Goal: Task Accomplishment & Management: Use online tool/utility

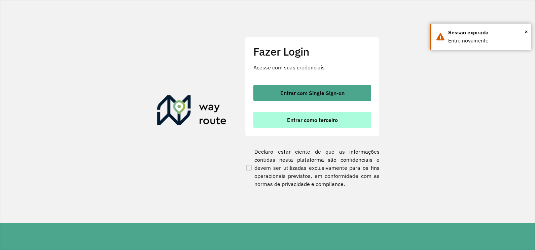
click at [323, 122] on span "Entrar como terceiro" at bounding box center [312, 119] width 51 height 5
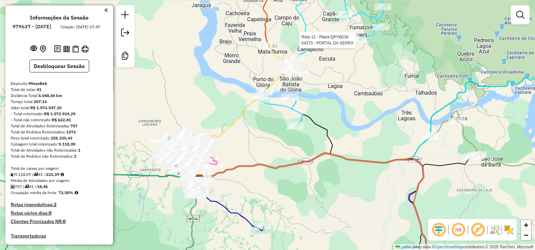
select select "**********"
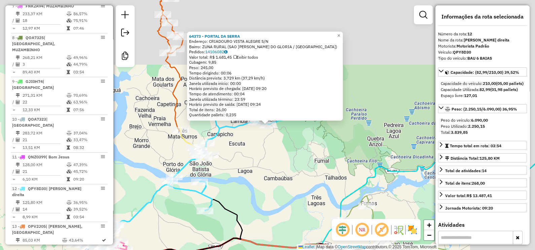
scroll to position [638, 0]
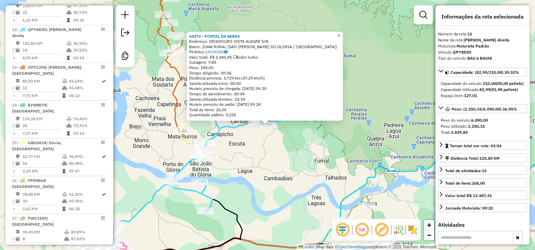
click at [340, 33] on span "×" at bounding box center [338, 36] width 3 height 6
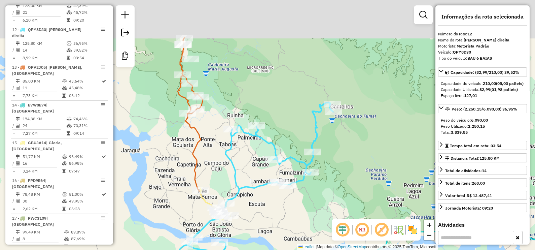
drag, startPoint x: 374, startPoint y: 104, endPoint x: 393, endPoint y: 170, distance: 68.6
click at [395, 170] on div "Janela de atendimento Grade de atendimento Capacidade Transportadoras Veículos …" at bounding box center [267, 125] width 535 height 250
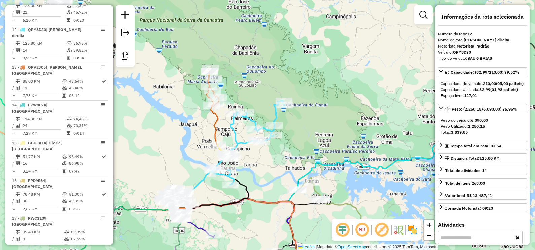
drag, startPoint x: 291, startPoint y: 150, endPoint x: 310, endPoint y: 89, distance: 63.3
click at [310, 89] on div "Janela de atendimento Grade de atendimento Capacidade Transportadoras Veículos …" at bounding box center [267, 125] width 535 height 250
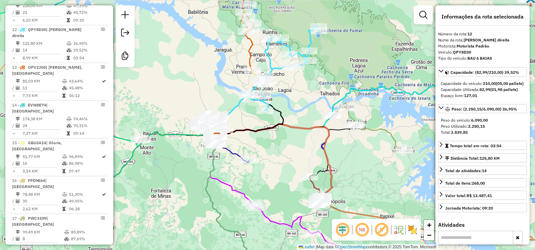
drag, startPoint x: 300, startPoint y: 106, endPoint x: 319, endPoint y: 89, distance: 25.7
click at [322, 85] on div "Janela de atendimento Grade de atendimento Capacidade Transportadoras Veículos …" at bounding box center [267, 125] width 535 height 250
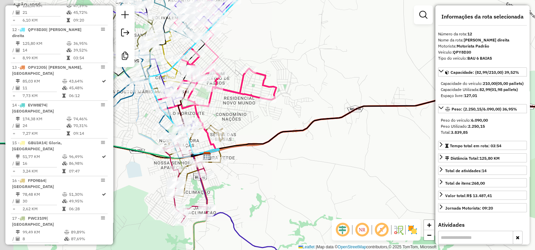
drag, startPoint x: 220, startPoint y: 113, endPoint x: 250, endPoint y: 119, distance: 30.4
click at [250, 119] on div "Janela de atendimento Grade de atendimento Capacidade Transportadoras Veículos …" at bounding box center [267, 125] width 535 height 250
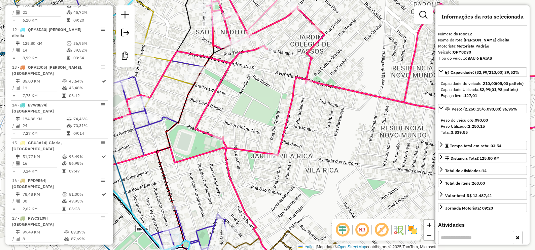
drag, startPoint x: 222, startPoint y: 127, endPoint x: 267, endPoint y: 102, distance: 51.8
click at [267, 102] on div "Janela de atendimento Grade de atendimento Capacidade Transportadoras Veículos …" at bounding box center [267, 125] width 535 height 250
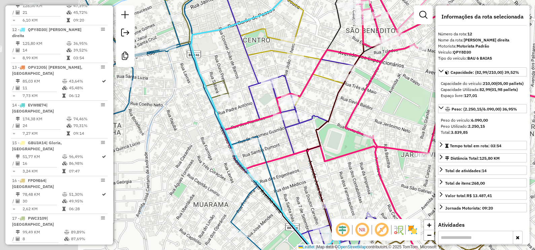
drag, startPoint x: 230, startPoint y: 120, endPoint x: 339, endPoint y: 140, distance: 111.3
click at [339, 140] on div "Janela de atendimento Grade de atendimento Capacidade Transportadoras Veículos …" at bounding box center [267, 125] width 535 height 250
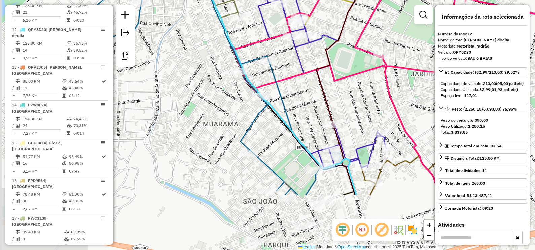
drag, startPoint x: 262, startPoint y: 186, endPoint x: 272, endPoint y: 128, distance: 58.7
click at [272, 128] on div "Janela de atendimento Grade de atendimento Capacidade Transportadoras Veículos …" at bounding box center [267, 125] width 535 height 250
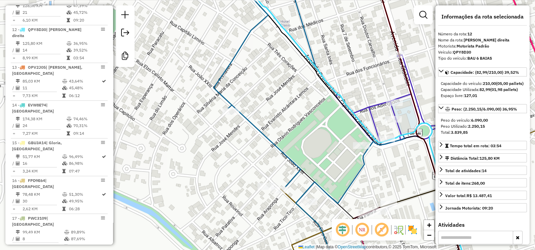
drag, startPoint x: 336, startPoint y: 177, endPoint x: 294, endPoint y: 94, distance: 93.0
click at [294, 95] on div "Janela de atendimento Grade de atendimento Capacidade Transportadoras Veículos …" at bounding box center [267, 125] width 535 height 250
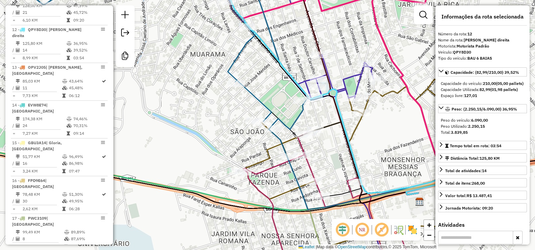
drag, startPoint x: 207, startPoint y: 114, endPoint x: 266, endPoint y: 134, distance: 62.5
click at [265, 133] on div "Janela de atendimento Grade de atendimento Capacidade Transportadoras Veículos …" at bounding box center [267, 125] width 535 height 250
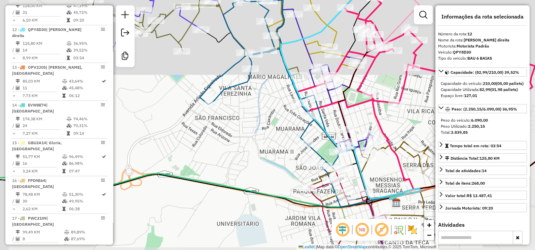
drag, startPoint x: 264, startPoint y: 123, endPoint x: 281, endPoint y: 149, distance: 30.8
click at [281, 149] on div "Janela de atendimento Grade de atendimento Capacidade Transportadoras Veículos …" at bounding box center [267, 125] width 535 height 250
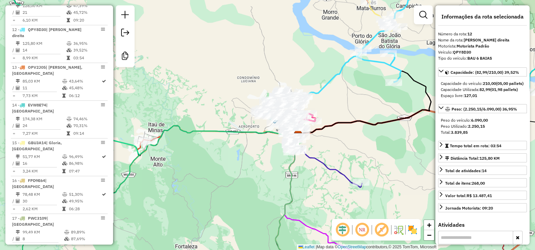
drag, startPoint x: 342, startPoint y: 147, endPoint x: 339, endPoint y: 128, distance: 19.4
click at [339, 128] on div "Janela de atendimento Grade de atendimento Capacidade Transportadoras Veículos …" at bounding box center [267, 125] width 535 height 250
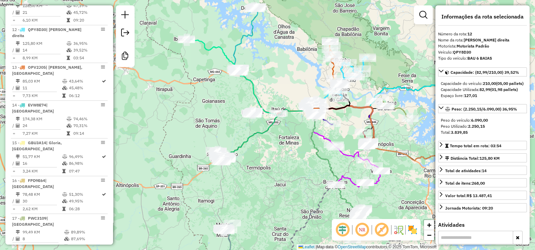
drag, startPoint x: 354, startPoint y: 135, endPoint x: 325, endPoint y: 111, distance: 37.3
click at [325, 111] on div "Janela de atendimento Grade de atendimento Capacidade Transportadoras Veículos …" at bounding box center [267, 125] width 535 height 250
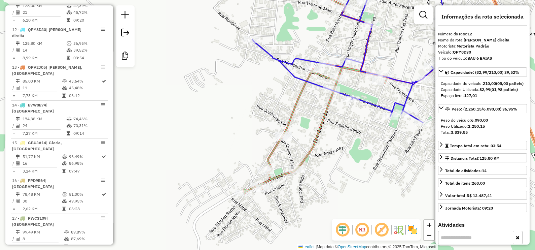
drag, startPoint x: 304, startPoint y: 153, endPoint x: 309, endPoint y: 127, distance: 27.1
click at [309, 127] on div "Rota 35 - Placa SUI2C22 64244 - PESQUEIRO COPAIBA Janela de atendimento Grade d…" at bounding box center [267, 125] width 535 height 250
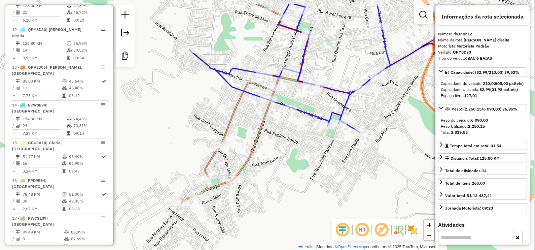
drag, startPoint x: 345, startPoint y: 122, endPoint x: 289, endPoint y: 146, distance: 61.1
click at [281, 151] on div "Rota 35 - Placa SUI2C22 64244 - PESQUEIRO COPAIBA Janela de atendimento Grade d…" at bounding box center [267, 125] width 535 height 250
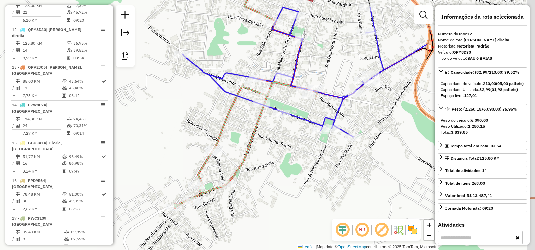
drag, startPoint x: 412, startPoint y: 104, endPoint x: 309, endPoint y: 150, distance: 113.1
click at [311, 148] on div "Rota 35 - Placa SUI2C22 64244 - PESQUEIRO COPAIBA Janela de atendimento Grade d…" at bounding box center [267, 125] width 535 height 250
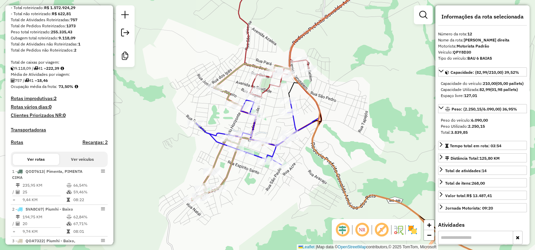
scroll to position [0, 0]
